Goal: Task Accomplishment & Management: Manage account settings

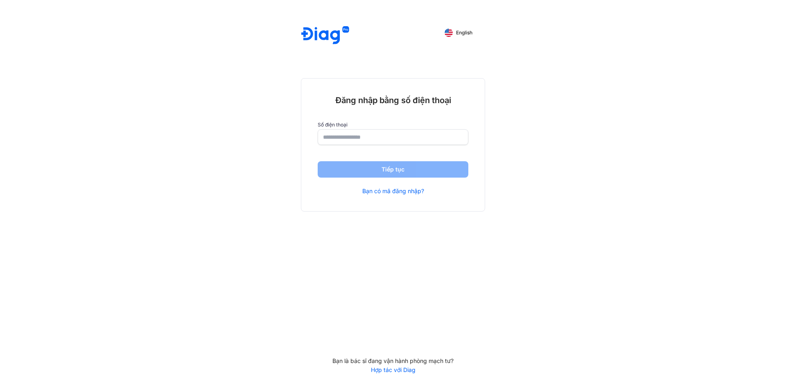
click at [378, 141] on input "number" at bounding box center [393, 137] width 140 height 15
paste input "**********"
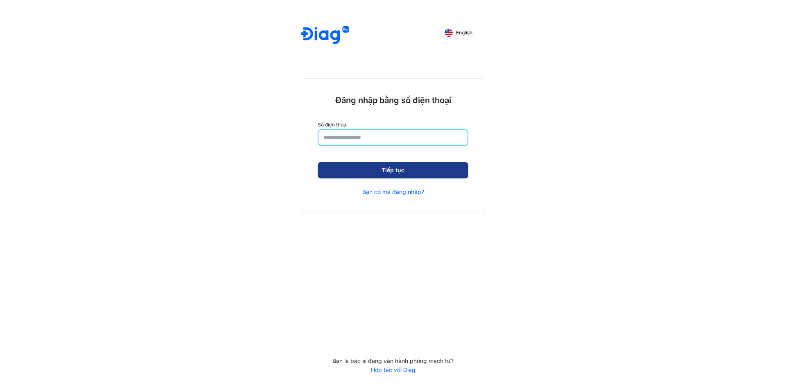
type input "**********"
click at [397, 172] on button "Tiếp tục" at bounding box center [393, 171] width 151 height 16
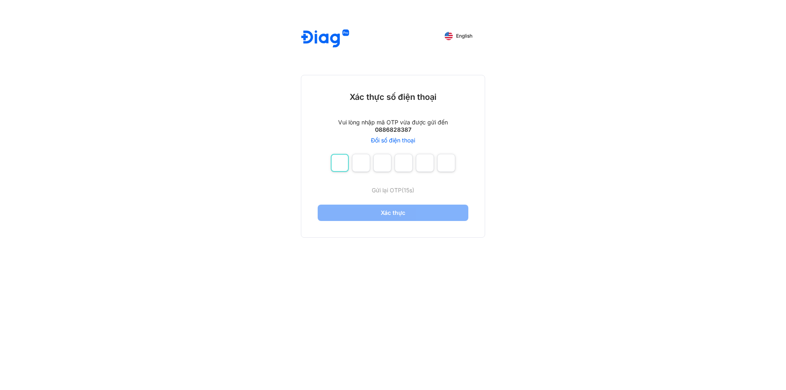
click at [337, 165] on input "number" at bounding box center [340, 163] width 18 height 18
type input "*"
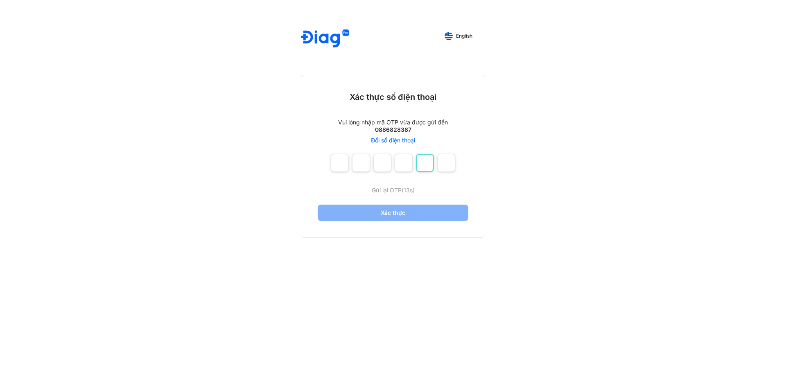
type input "*"
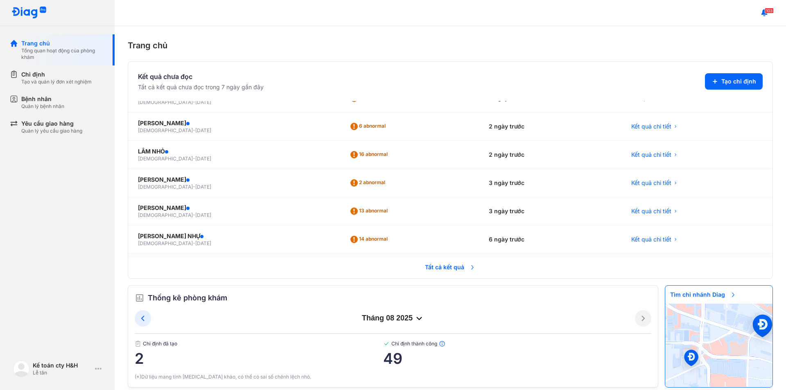
scroll to position [176, 0]
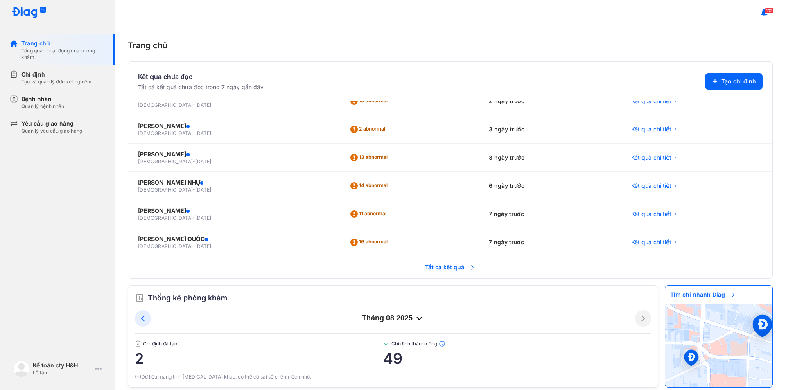
click at [430, 270] on span "Tất cả kết quả" at bounding box center [450, 267] width 61 height 18
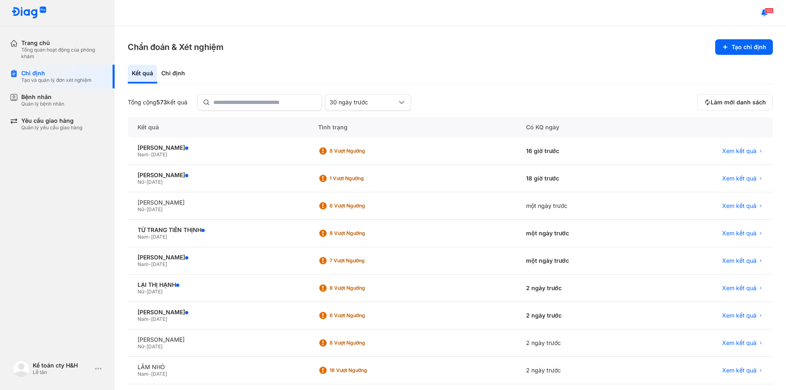
scroll to position [64, 0]
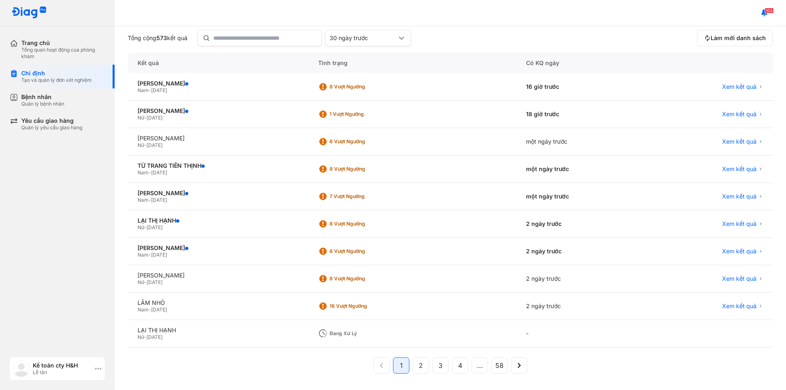
click at [96, 370] on use at bounding box center [98, 369] width 7 height 2
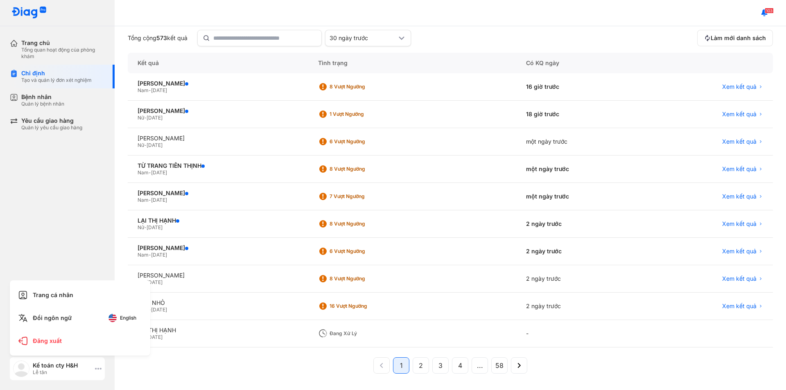
click at [77, 365] on div "Kế toán cty H&H" at bounding box center [62, 365] width 59 height 7
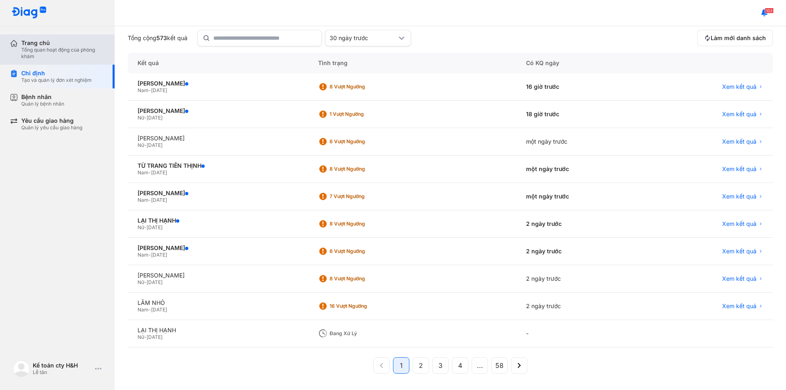
click at [61, 48] on div "Tổng quan hoạt động của phòng khám" at bounding box center [63, 53] width 84 height 13
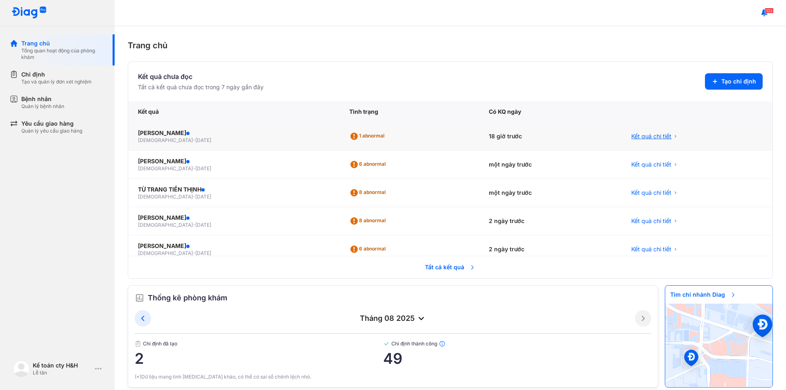
click at [643, 134] on span "Kết quả chi tiết" at bounding box center [651, 136] width 40 height 8
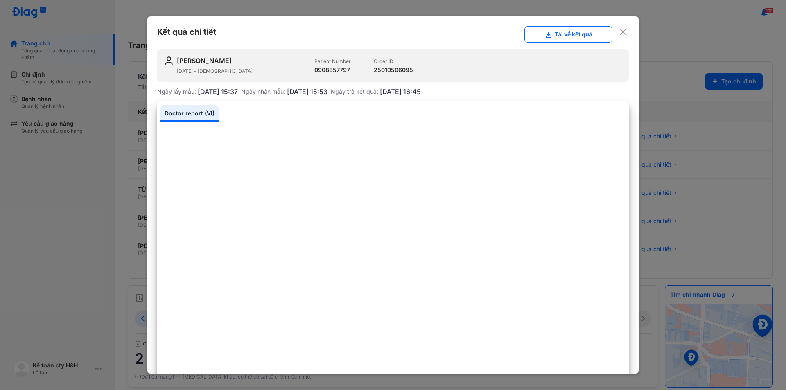
click at [620, 32] on use at bounding box center [623, 32] width 7 height 7
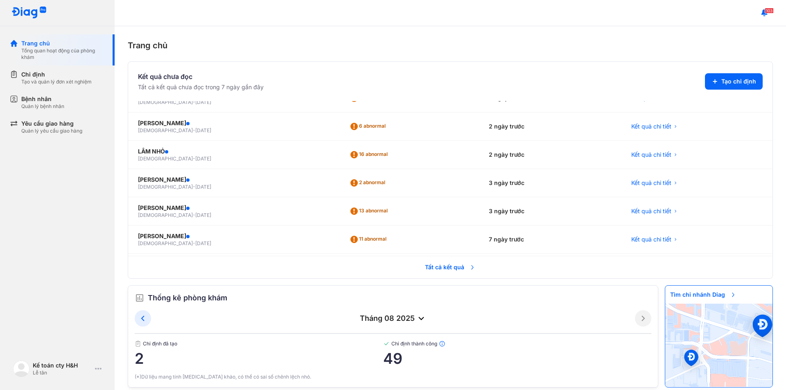
scroll to position [11, 0]
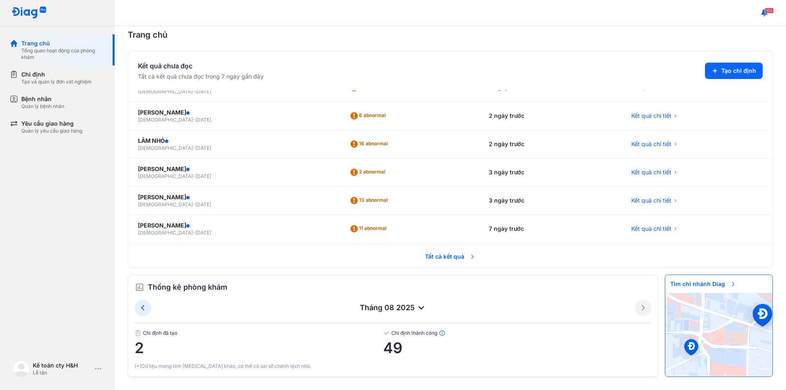
click at [416, 310] on icon at bounding box center [421, 308] width 10 height 10
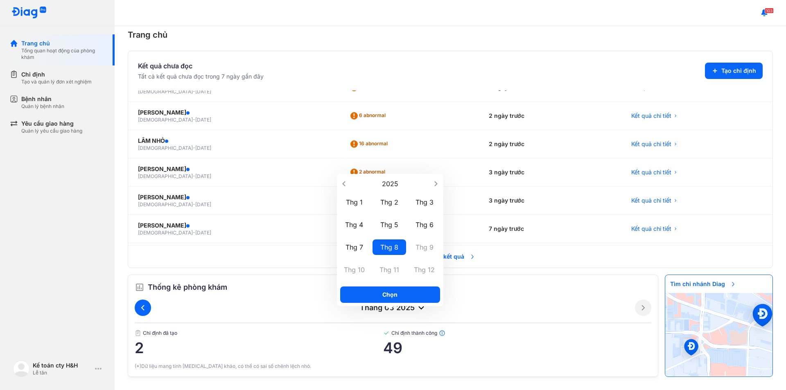
click at [145, 309] on icon at bounding box center [143, 308] width 10 height 10
click at [638, 310] on icon at bounding box center [643, 308] width 10 height 10
click at [507, 304] on div "tháng 08 2025" at bounding box center [393, 308] width 484 height 10
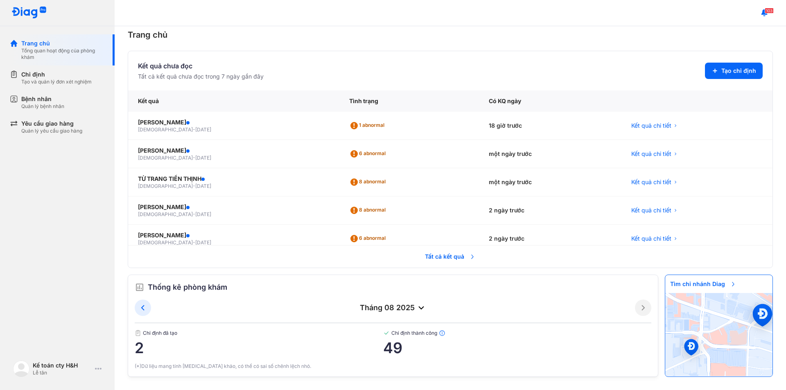
scroll to position [0, 0]
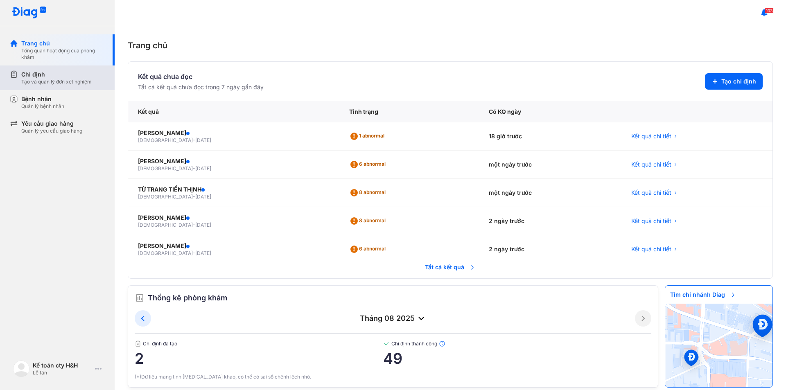
click at [53, 78] on div "Chỉ định" at bounding box center [56, 74] width 70 height 8
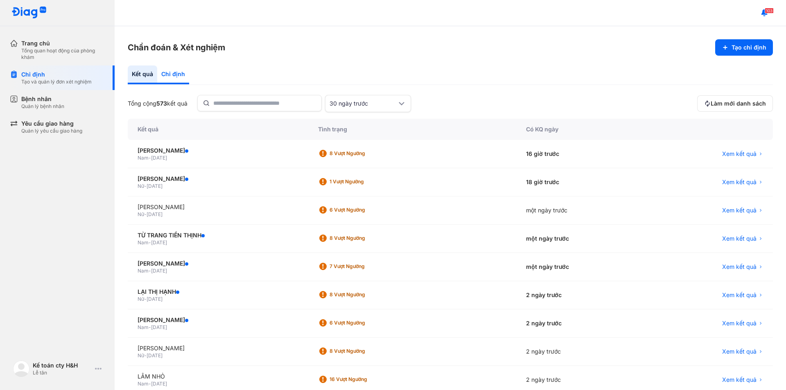
click at [174, 79] on div "Chỉ định" at bounding box center [173, 75] width 32 height 19
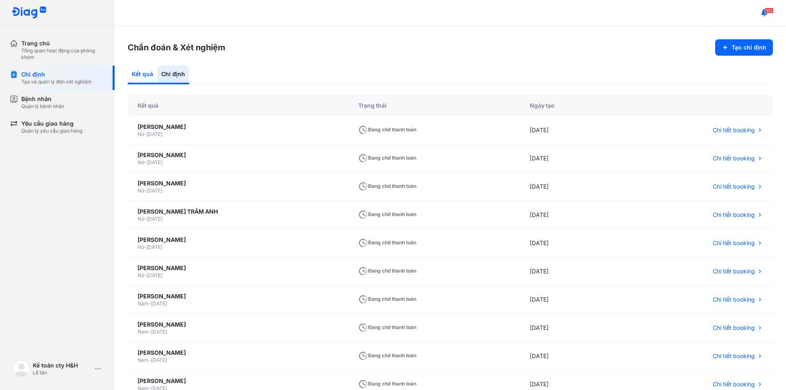
click at [157, 74] on div "Kết quả" at bounding box center [173, 75] width 32 height 19
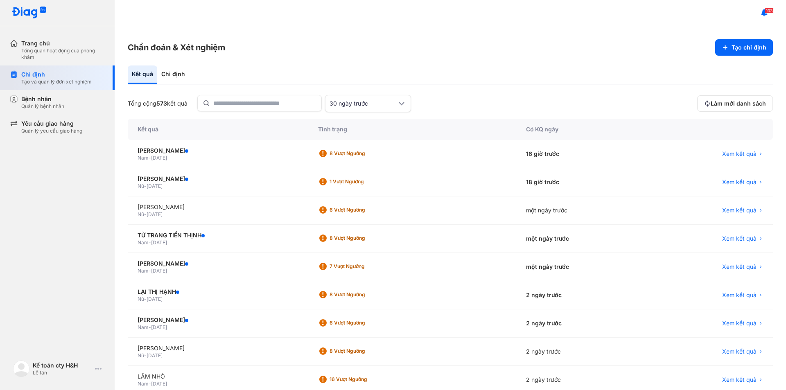
click at [55, 81] on div "Tạo và quản lý đơn xét nghiệm" at bounding box center [56, 82] width 70 height 7
click at [60, 100] on div "Bệnh nhân" at bounding box center [42, 99] width 43 height 8
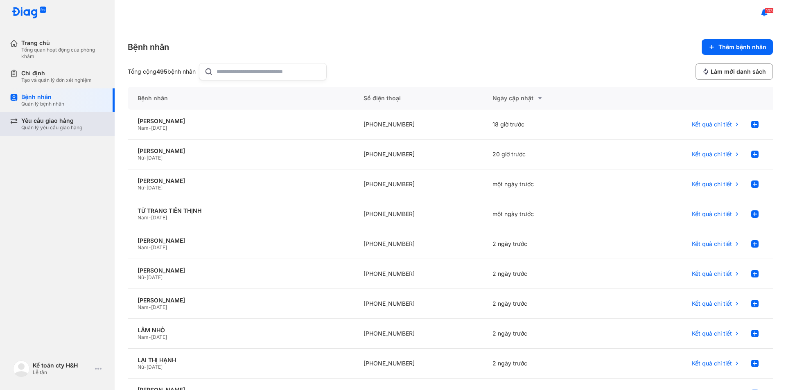
click at [68, 124] on div "Quản lý yêu cầu giao hàng" at bounding box center [51, 127] width 61 height 7
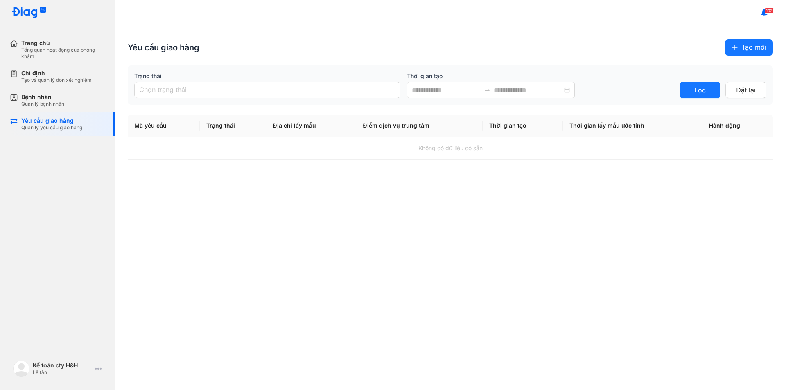
click at [406, 37] on div "Yêu cầu giao hàng Tạo mới Trạng thái Chọn trạng thái Thời gian tạo Lọc Đặt lại …" at bounding box center [451, 99] width 672 height 147
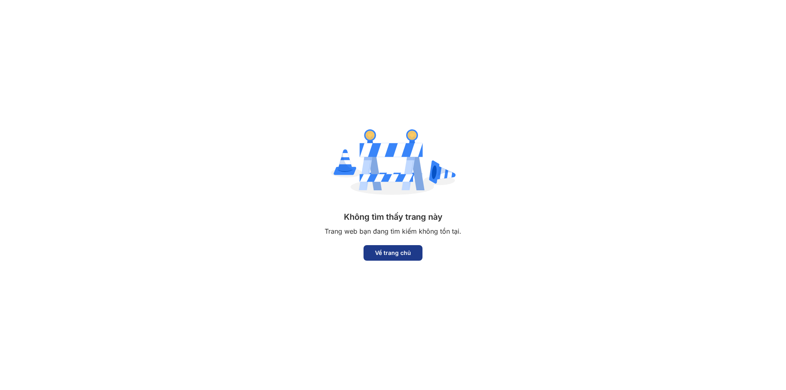
click at [396, 251] on span "Về trang chủ" at bounding box center [393, 252] width 46 height 7
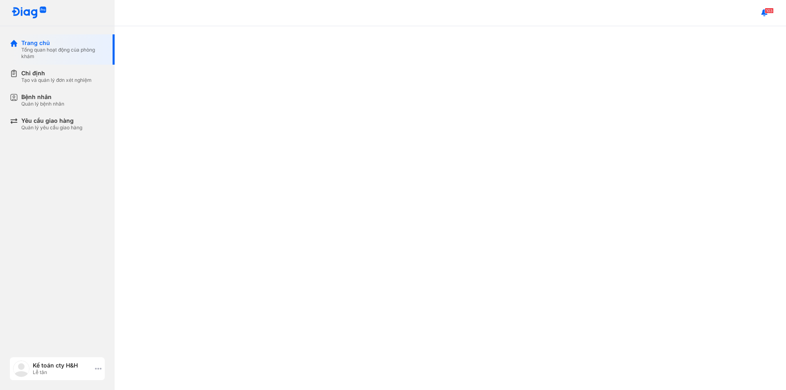
click at [97, 367] on icon at bounding box center [98, 369] width 7 height 7
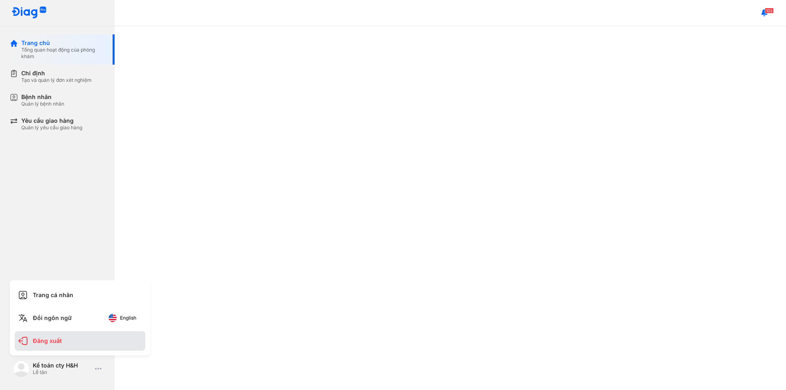
drag, startPoint x: 65, startPoint y: 344, endPoint x: 104, endPoint y: 333, distance: 40.6
click at [66, 343] on div "Đăng xuất" at bounding box center [80, 341] width 131 height 20
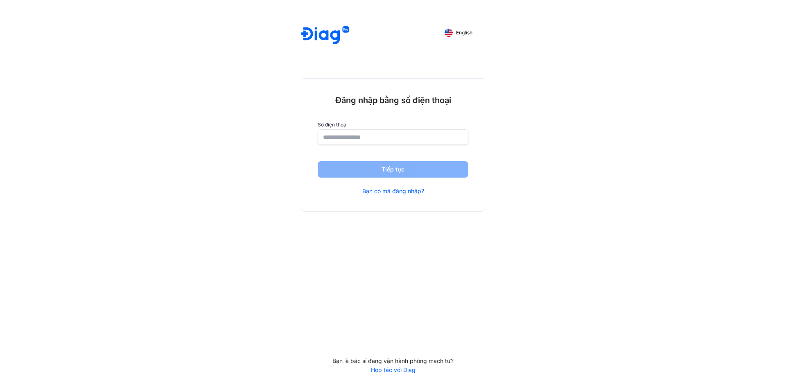
click at [382, 139] on input "number" at bounding box center [393, 137] width 140 height 15
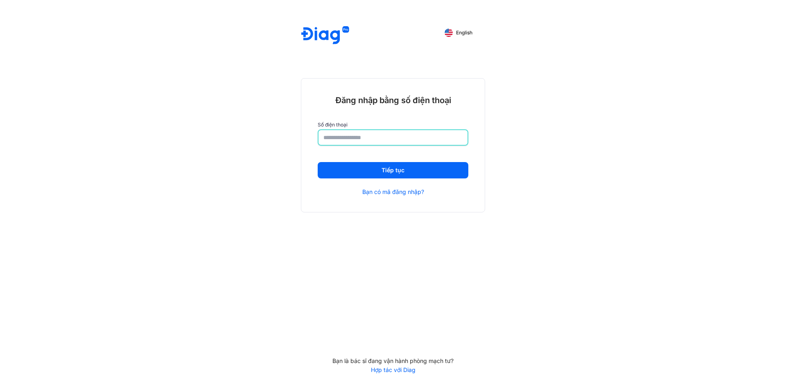
drag, startPoint x: 372, startPoint y: 139, endPoint x: 269, endPoint y: 149, distance: 102.8
click at [270, 149] on div "**********" at bounding box center [393, 195] width 786 height 390
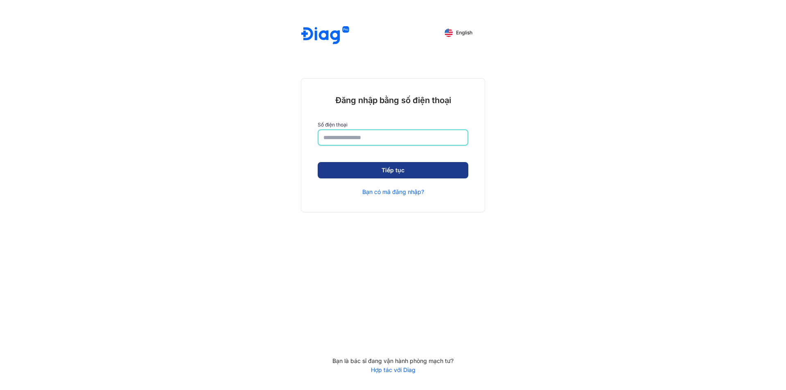
type input "**********"
click at [434, 170] on button "Tiếp tục" at bounding box center [393, 171] width 151 height 16
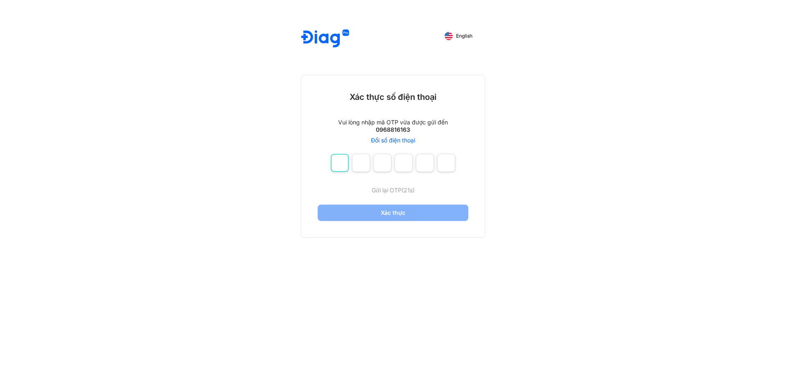
click at [339, 164] on input "number" at bounding box center [340, 163] width 18 height 18
type input "*"
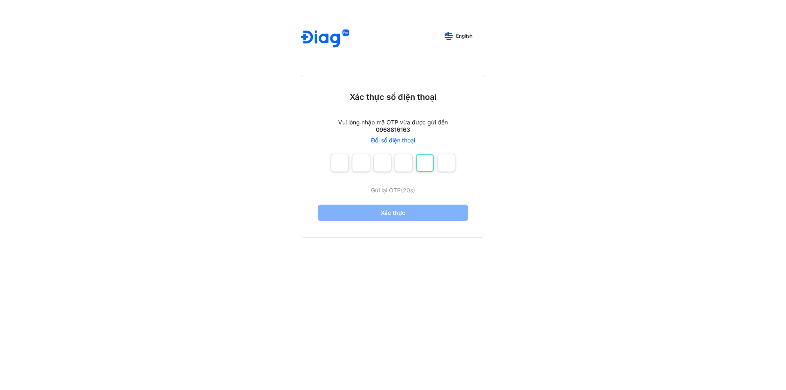
type input "*"
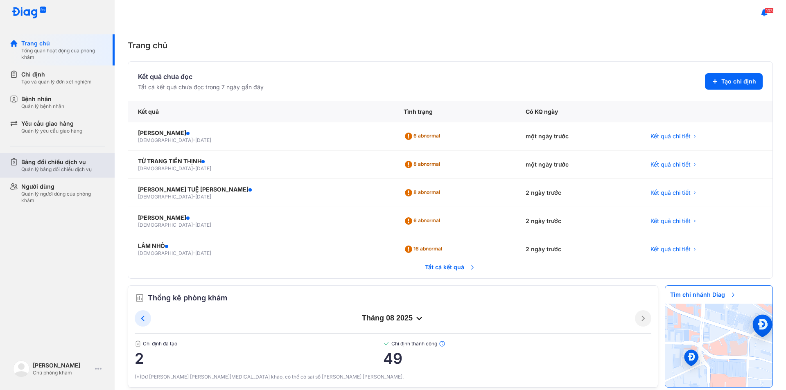
click at [75, 167] on div "Quản lý bảng đối chiếu dịch vụ" at bounding box center [56, 169] width 70 height 7
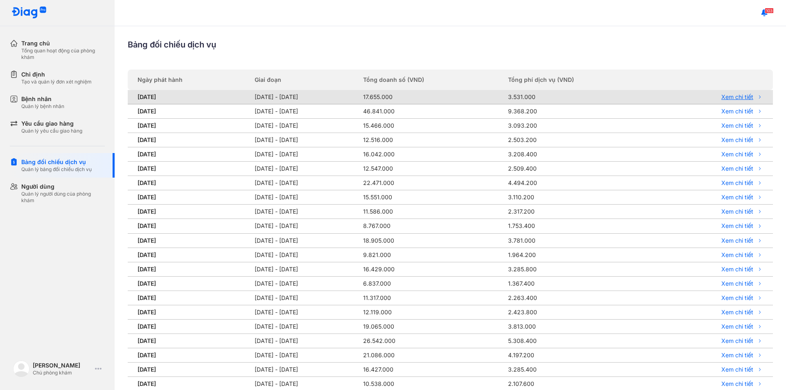
click at [745, 97] on link "Xem chi tiết" at bounding box center [713, 96] width 101 height 7
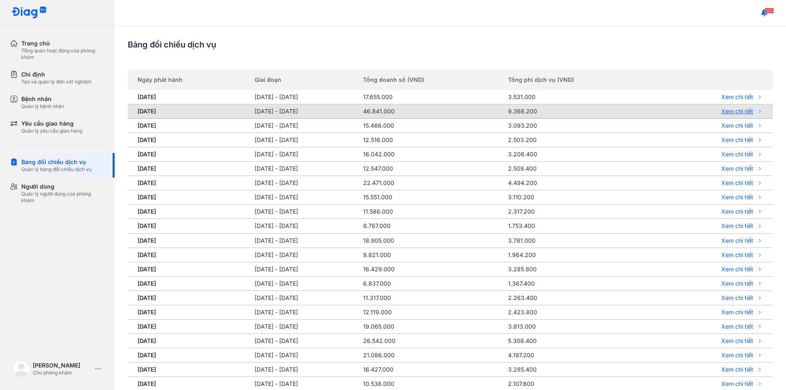
click at [722, 113] on link "Xem chi tiết" at bounding box center [713, 111] width 101 height 7
